Goal: Download file/media

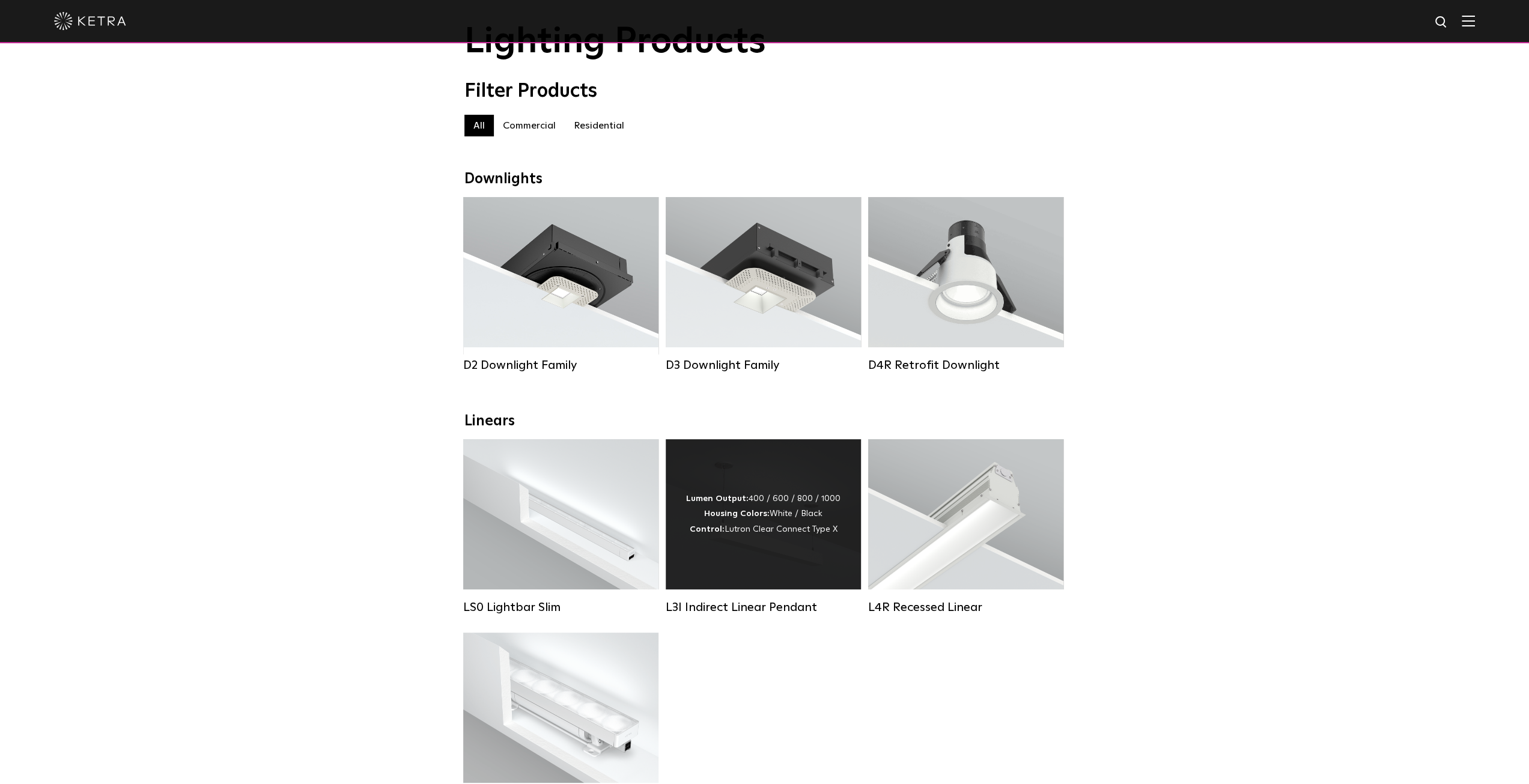
scroll to position [60, 0]
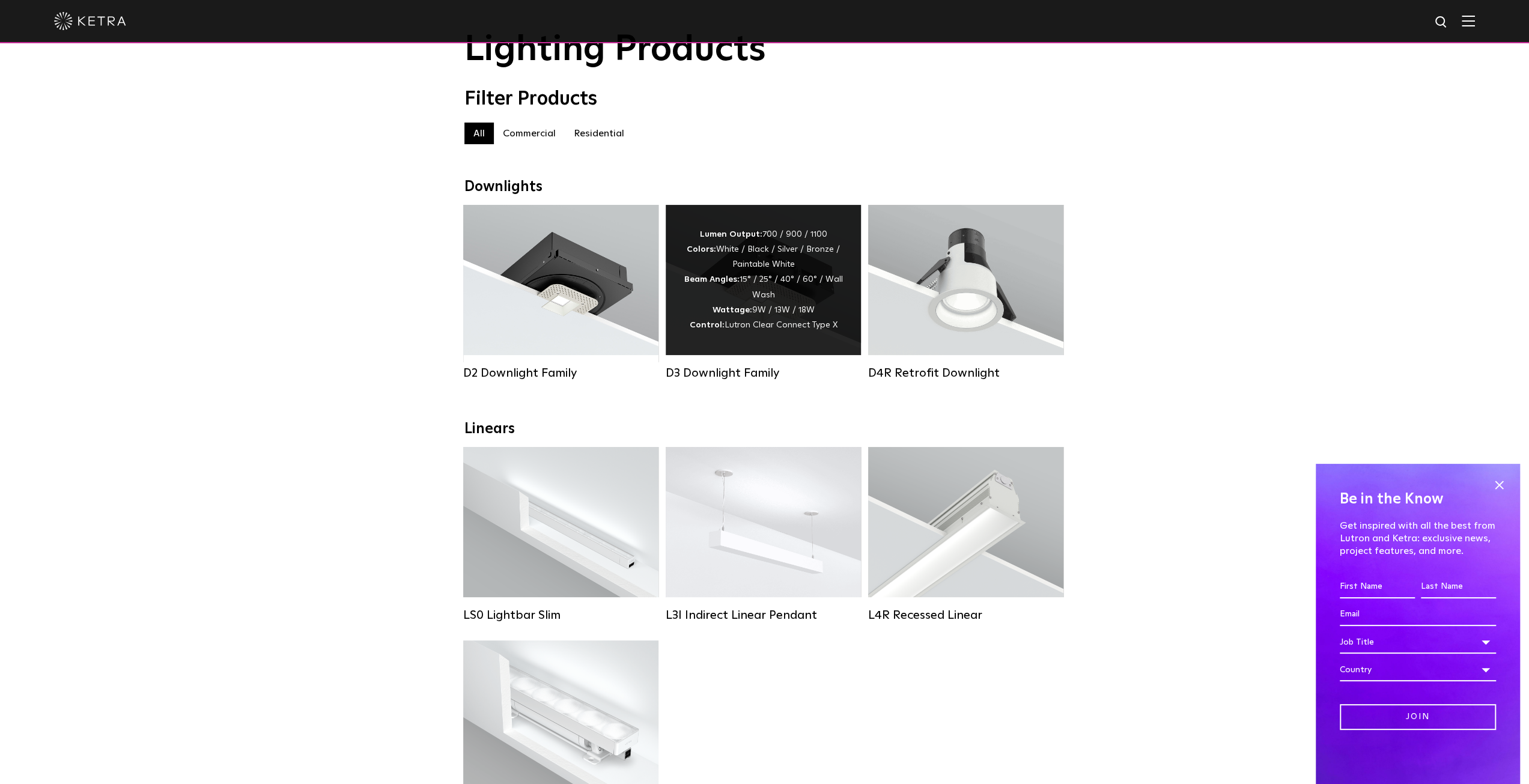
click at [721, 314] on strong "Wattage:" at bounding box center [732, 310] width 40 height 9
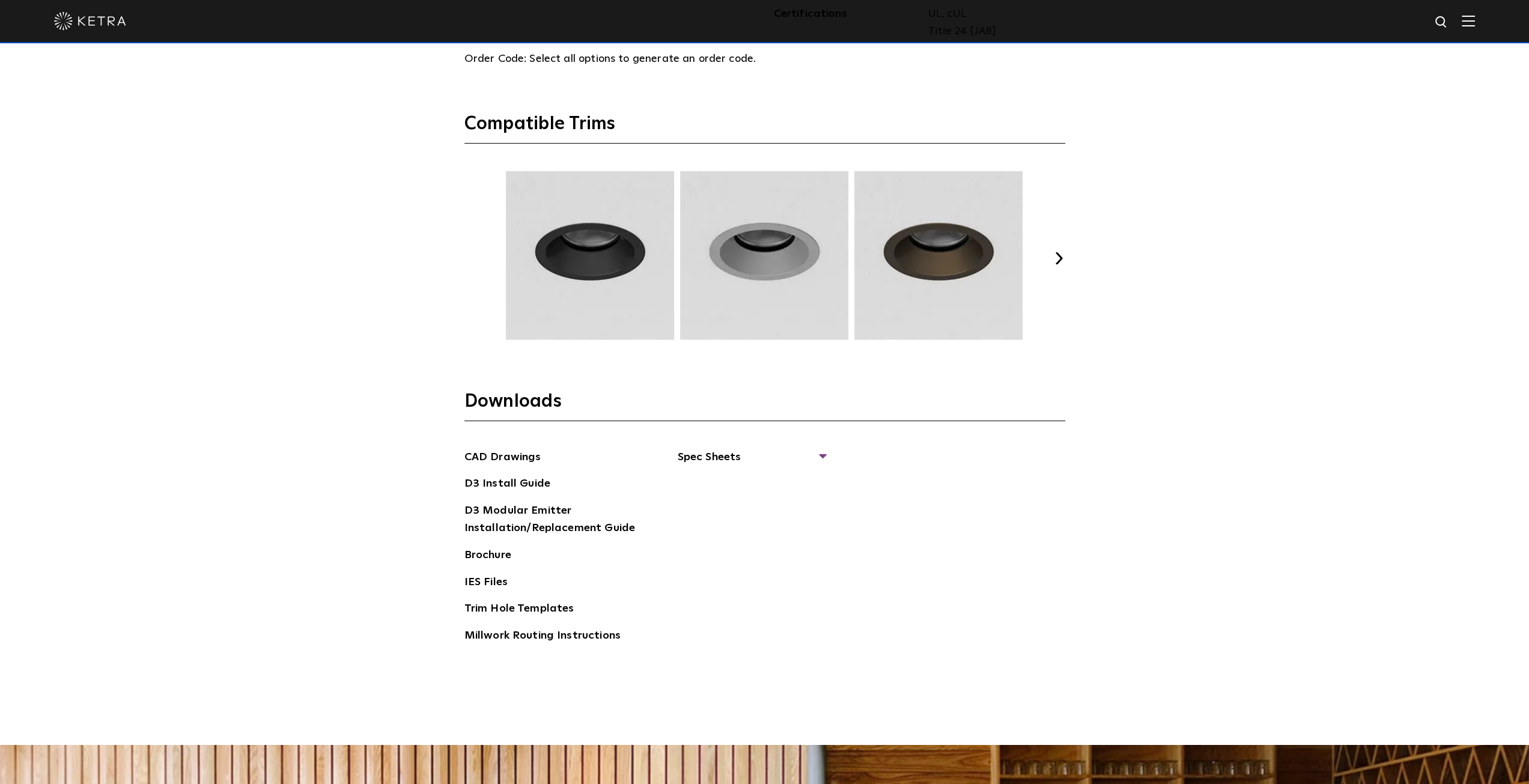
scroll to position [1942, 0]
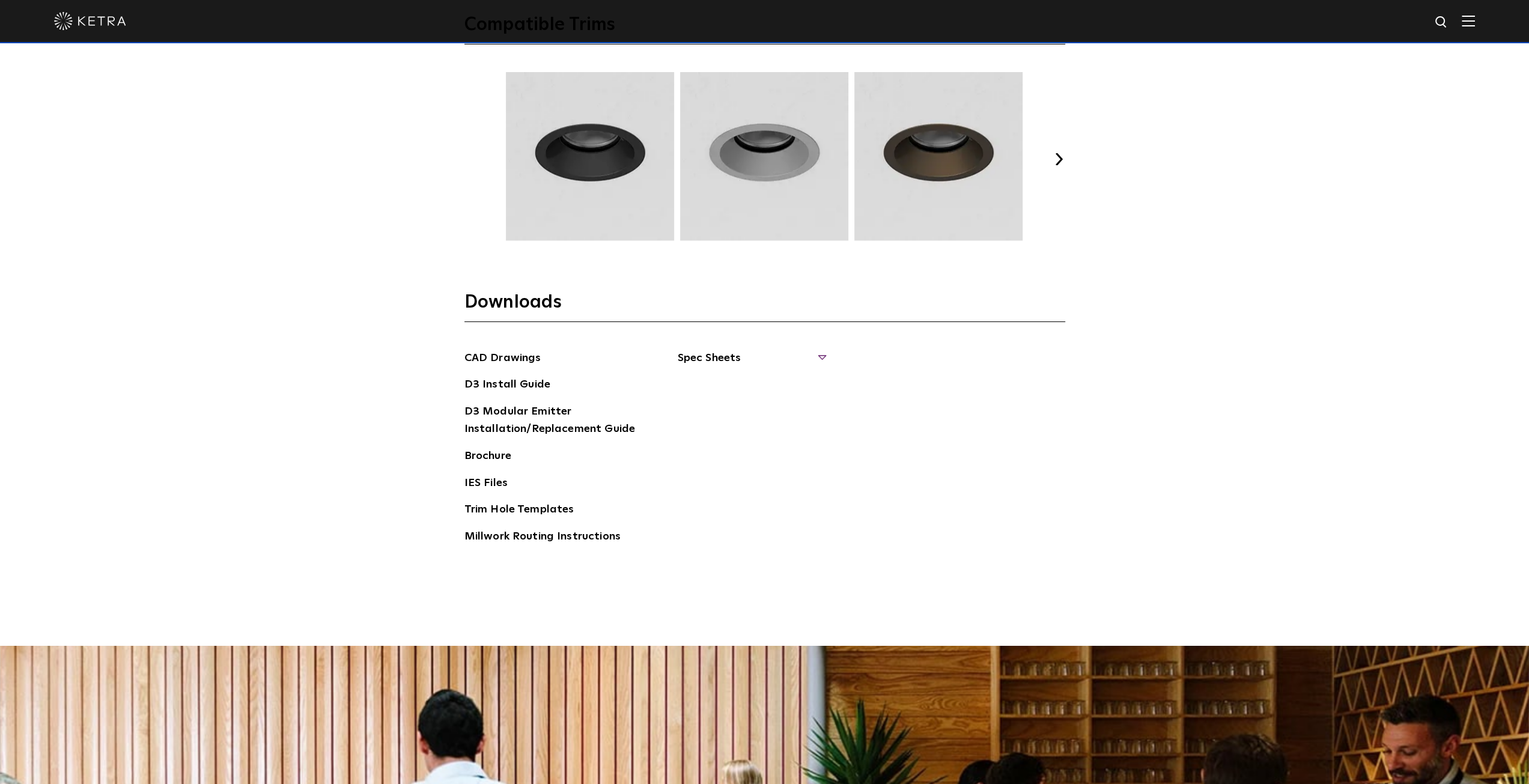
click at [805, 355] on span "Spec Sheets" at bounding box center [751, 362] width 147 height 26
click at [730, 466] on ul "D3 Adjustable Round D3 Wallwash Round D3 Fixed Round D3 Adjustable Square D3 Wa…" at bounding box center [768, 447] width 180 height 143
click at [729, 459] on link "D3 Adjustable Square" at bounding box center [740, 461] width 94 height 13
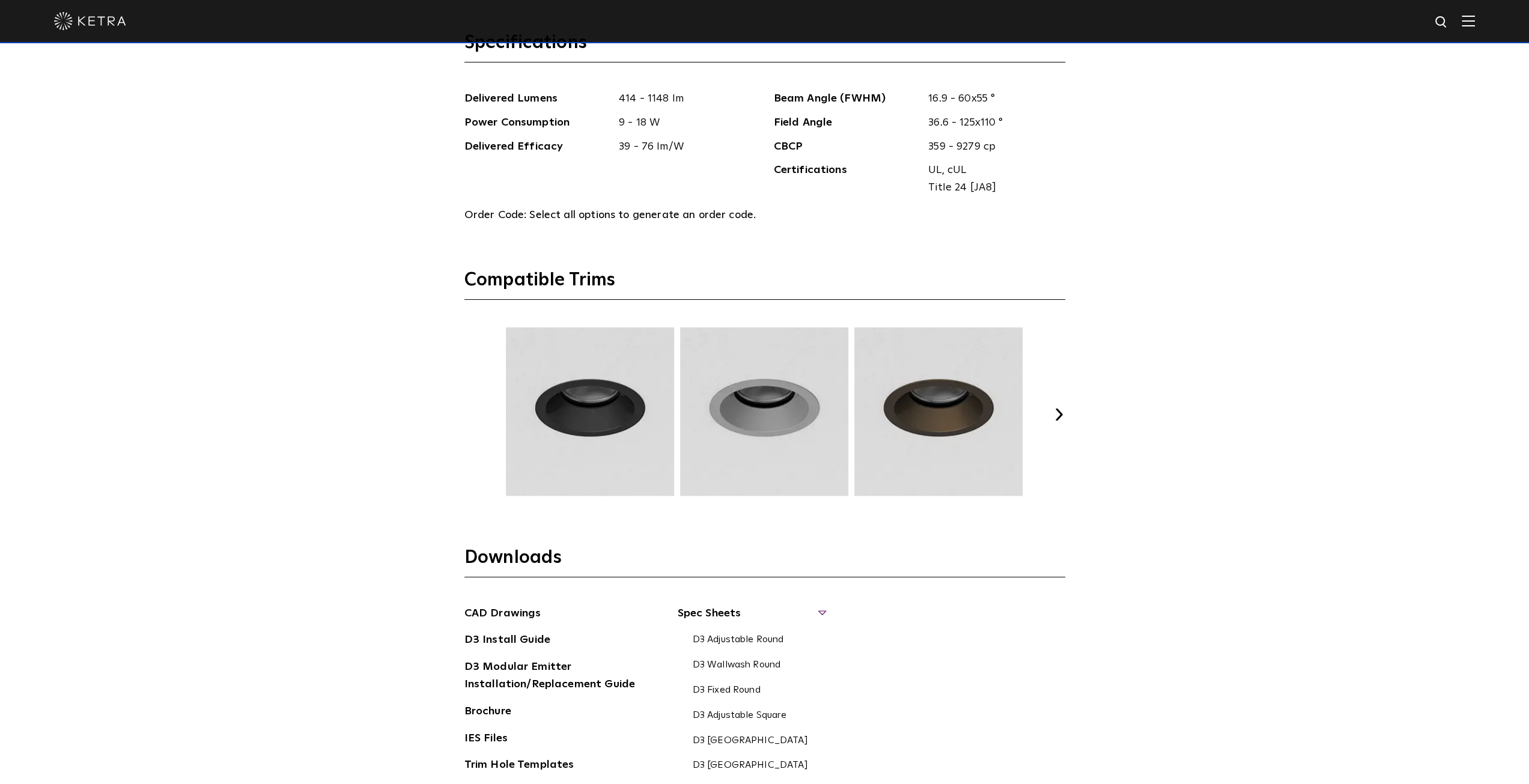
scroll to position [1642, 0]
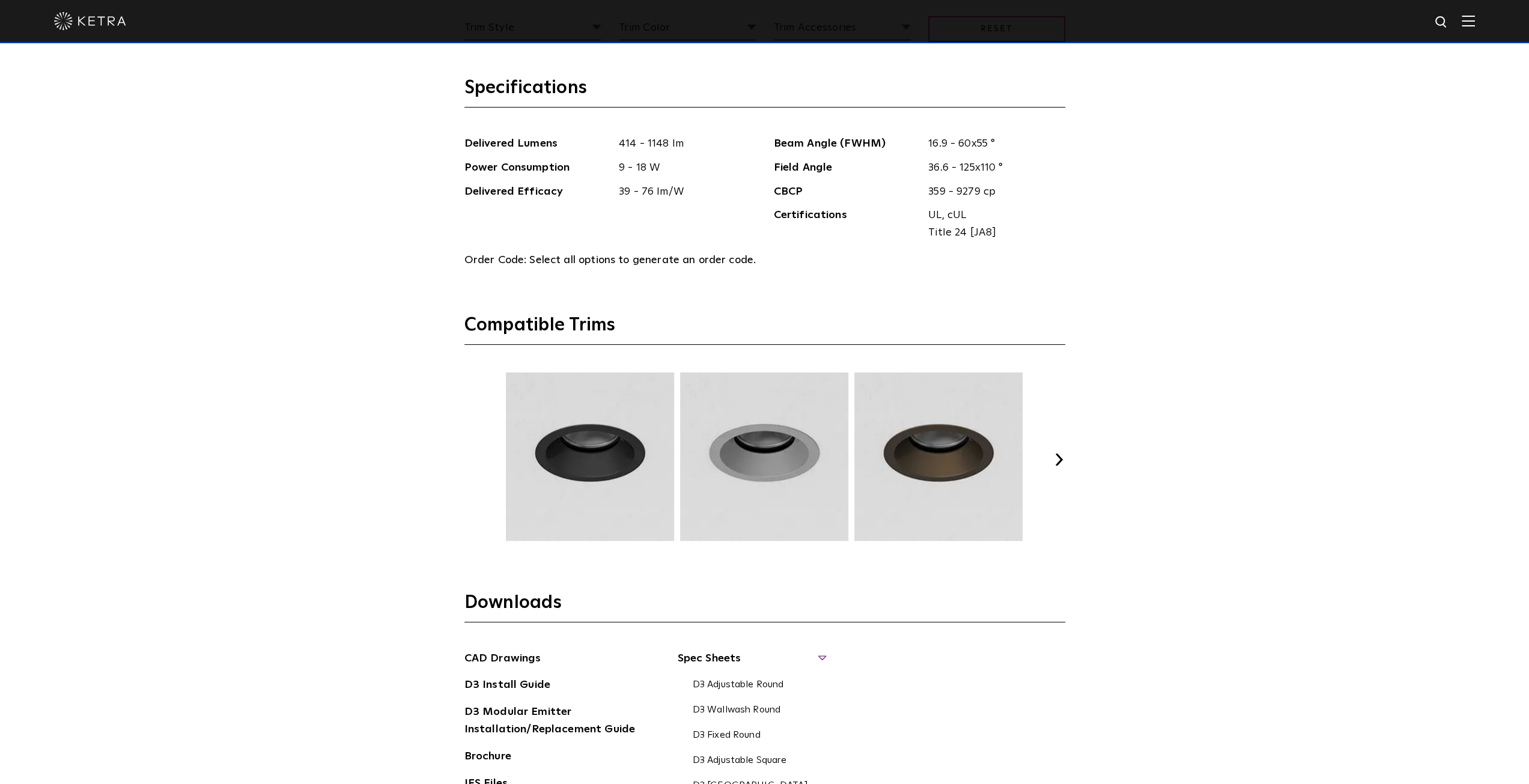
click at [1440, 25] on div at bounding box center [764, 21] width 1421 height 42
click at [1449, 21] on img at bounding box center [1441, 22] width 15 height 15
type input "un-d3txsq1cwhn"
click at [1404, 13] on button "Search" at bounding box center [1413, 22] width 18 height 18
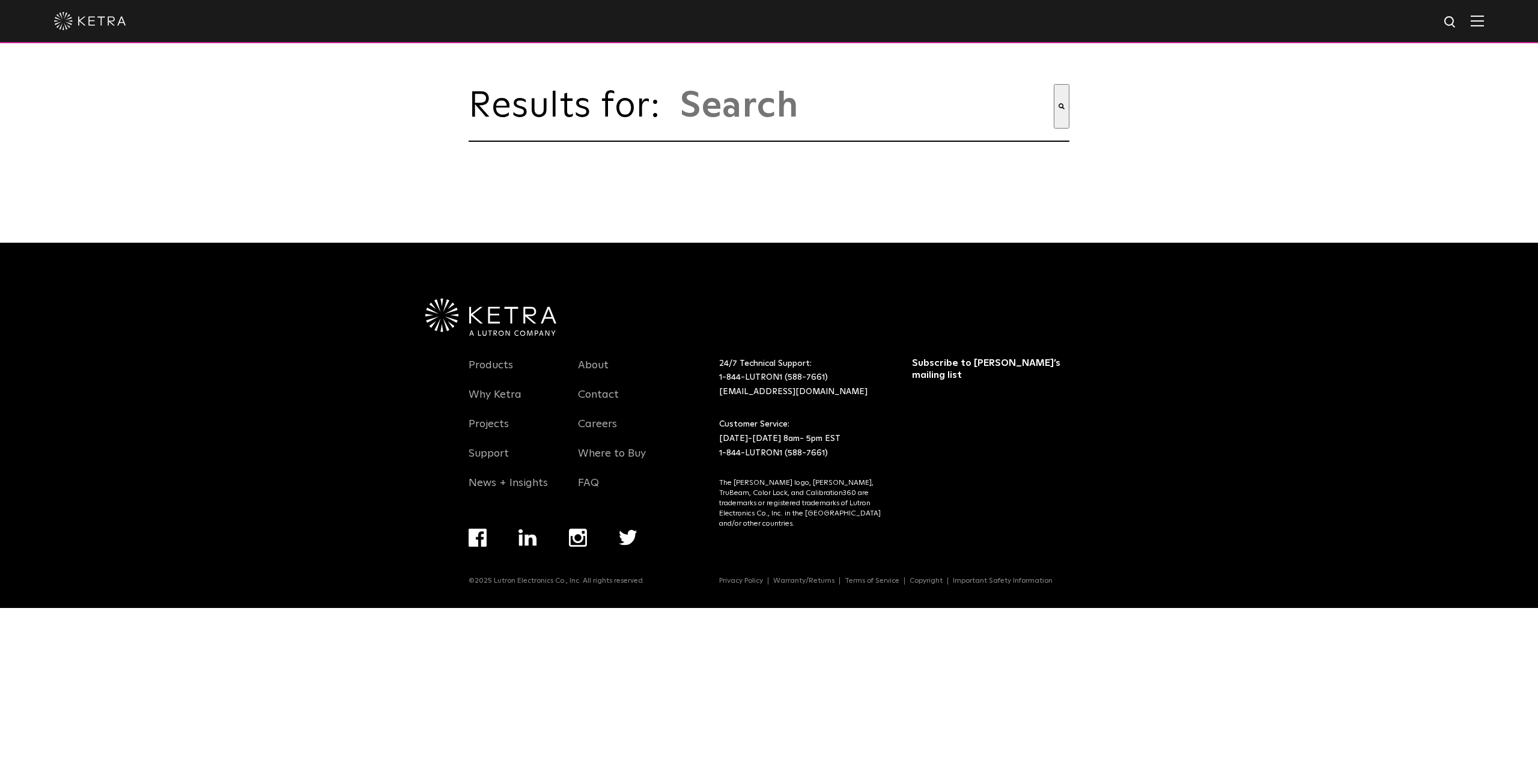
type input "un-d3txsq1cwhn"
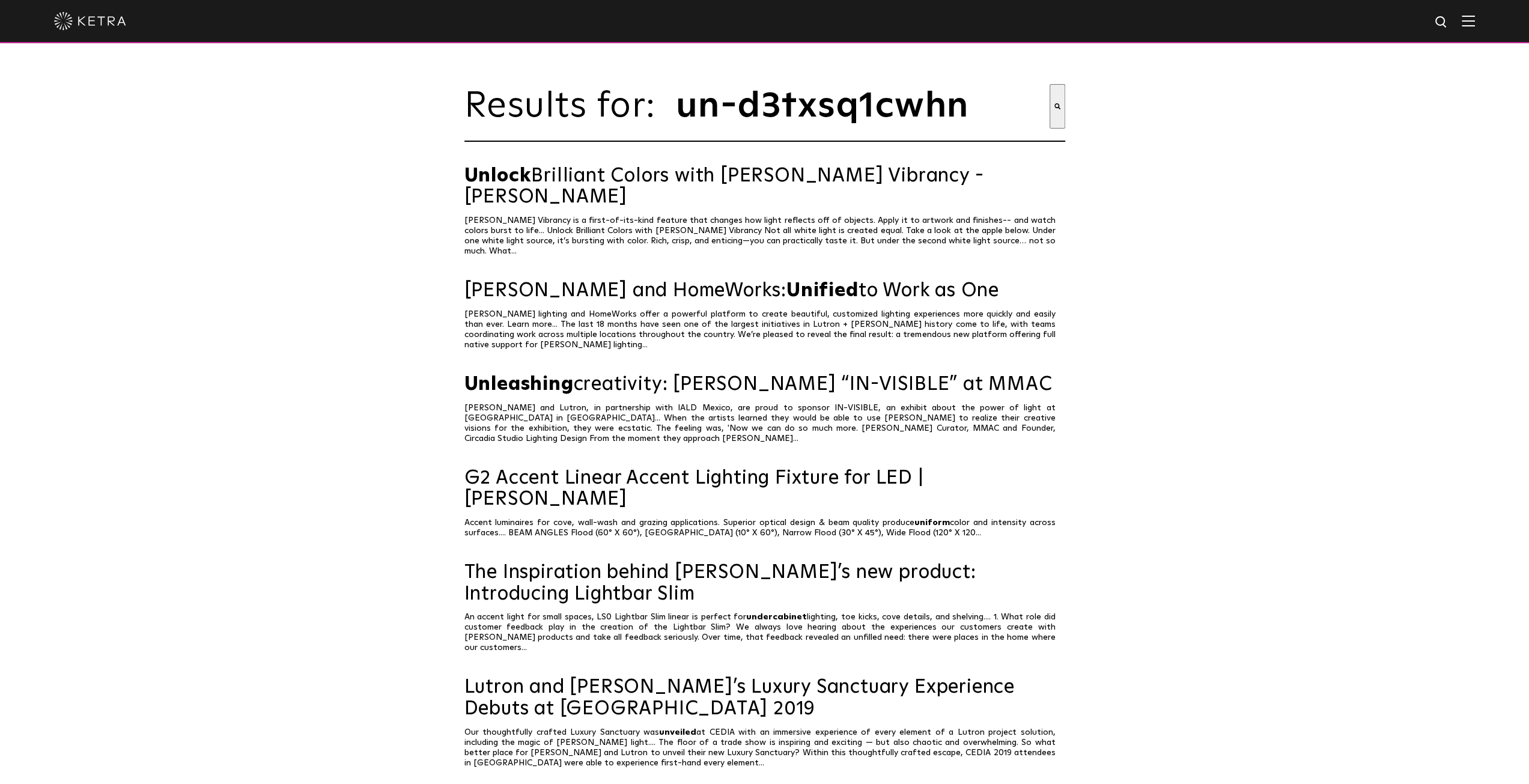
click at [71, 24] on img at bounding box center [90, 21] width 72 height 18
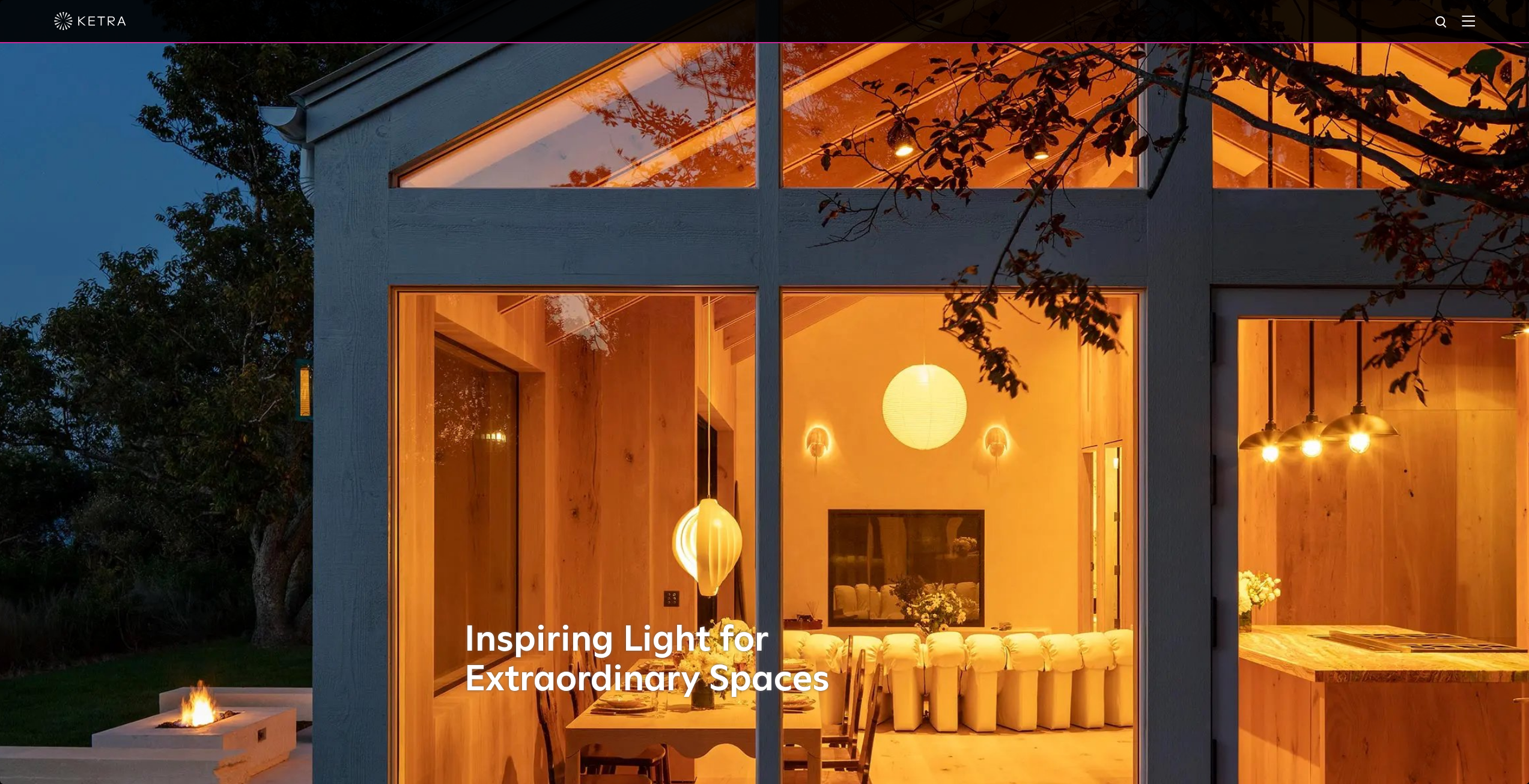
click at [1475, 27] on span at bounding box center [1469, 21] width 13 height 12
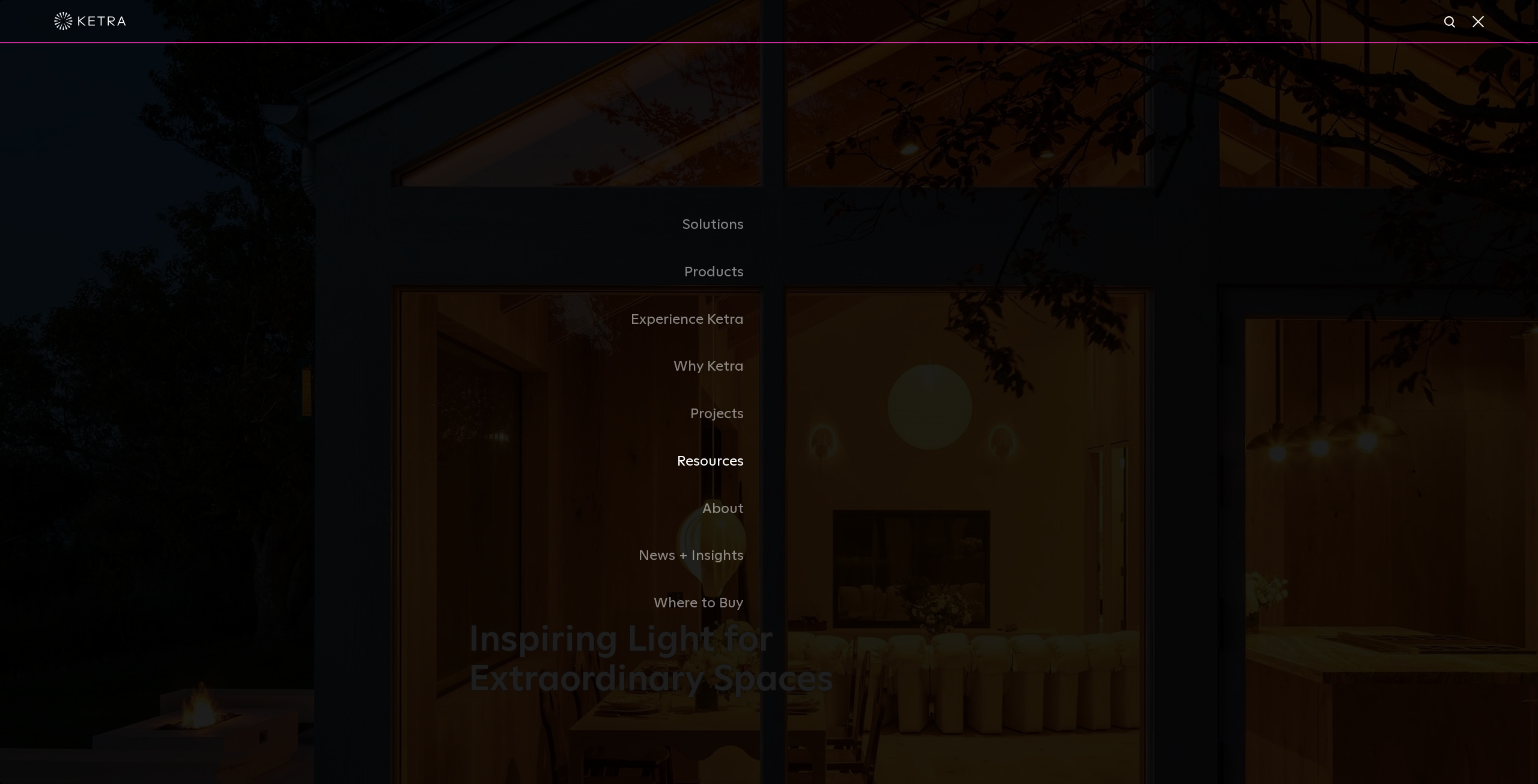
drag, startPoint x: 695, startPoint y: 467, endPoint x: 715, endPoint y: 464, distance: 20.2
click at [695, 466] on link "Resources" at bounding box center [619, 461] width 300 height 47
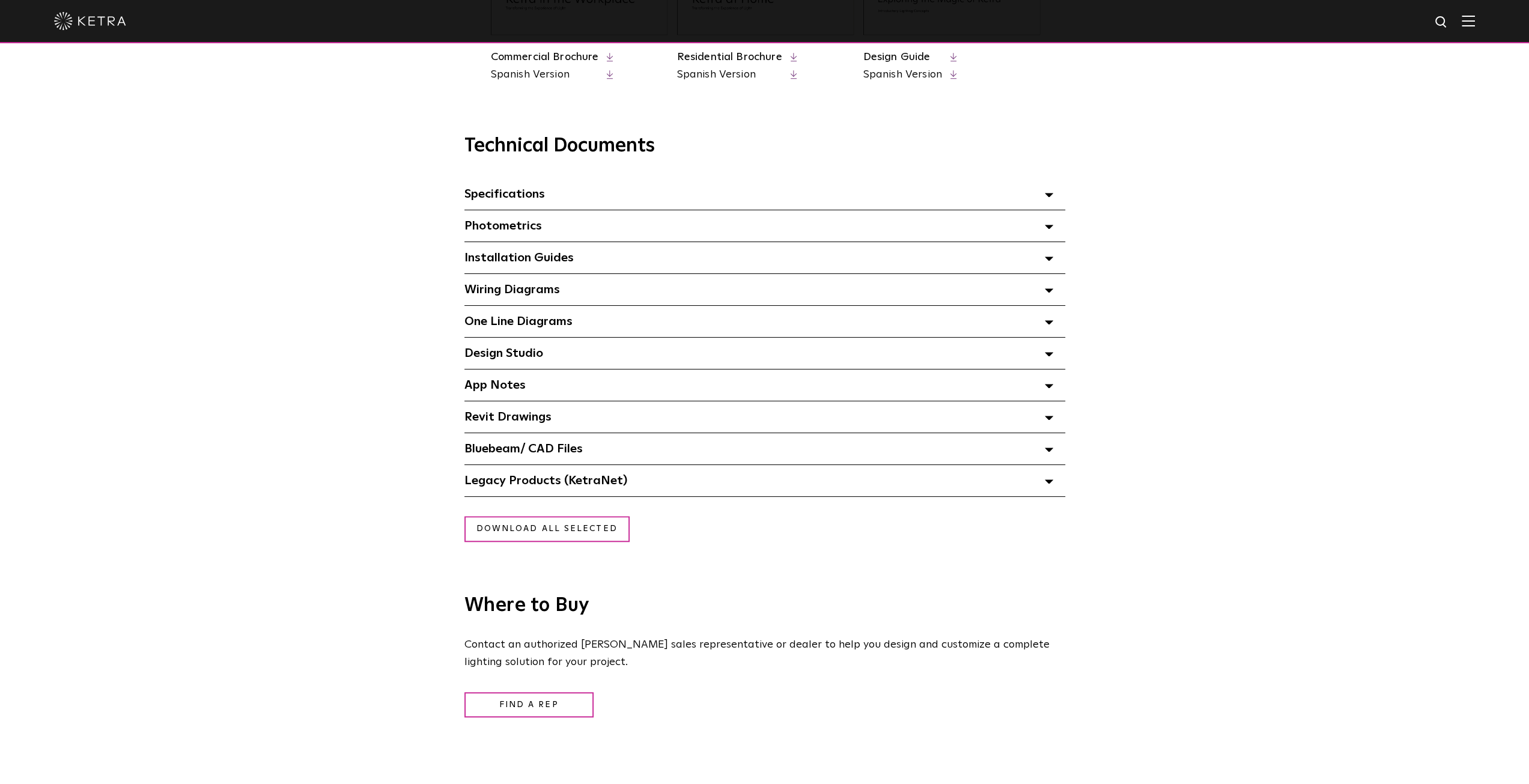
scroll to position [741, 0]
